Goal: Register for event/course

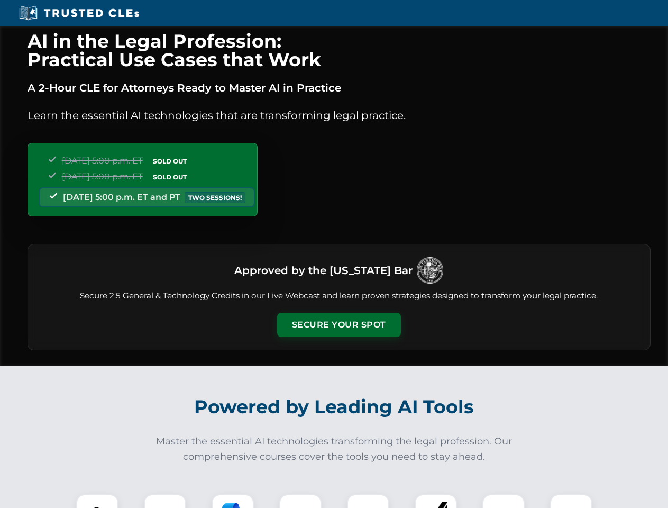
click at [339, 325] on button "Secure Your Spot" at bounding box center [339, 325] width 124 height 24
click at [97, 501] on img at bounding box center [97, 515] width 31 height 31
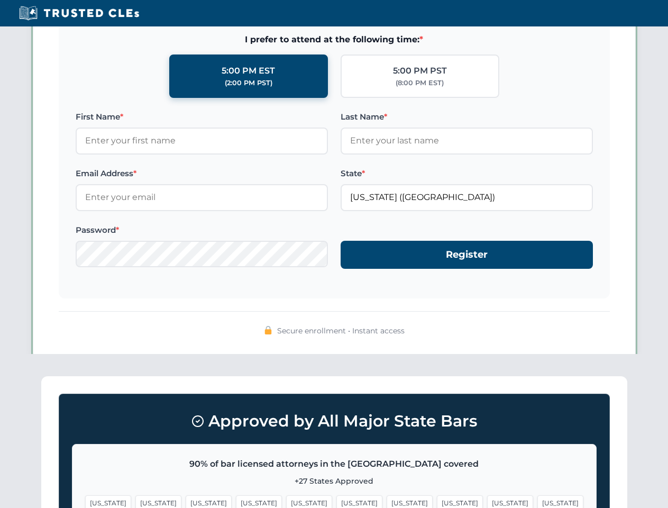
click at [387, 501] on span "[US_STATE]" at bounding box center [410, 502] width 46 height 15
click at [487, 501] on span "[US_STATE]" at bounding box center [510, 502] width 46 height 15
